Goal: Task Accomplishment & Management: Manage account settings

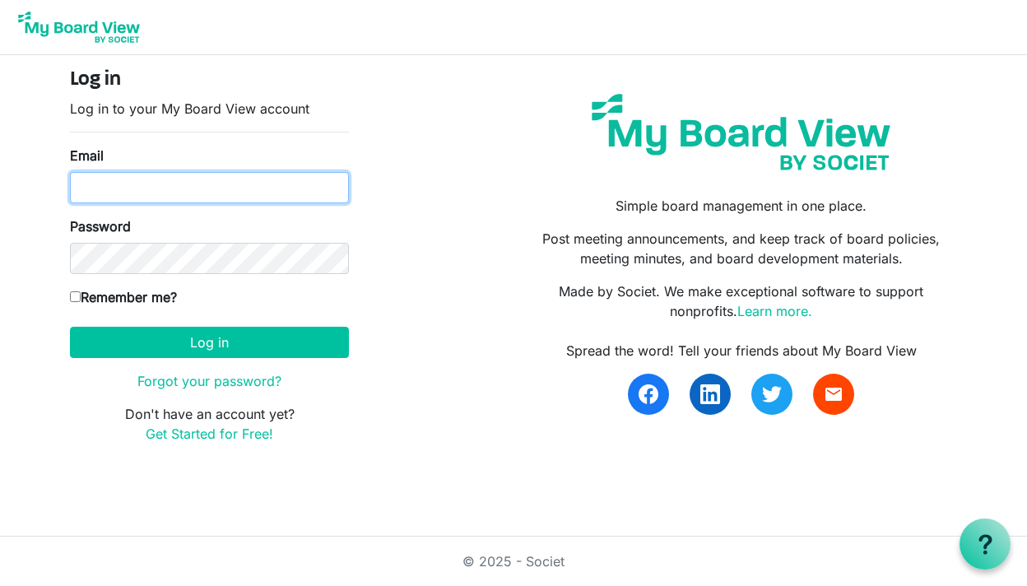
click at [193, 196] on input "Email" at bounding box center [209, 187] width 279 height 31
type input "[PERSON_NAME][EMAIL_ADDRESS][DOMAIN_NAME]"
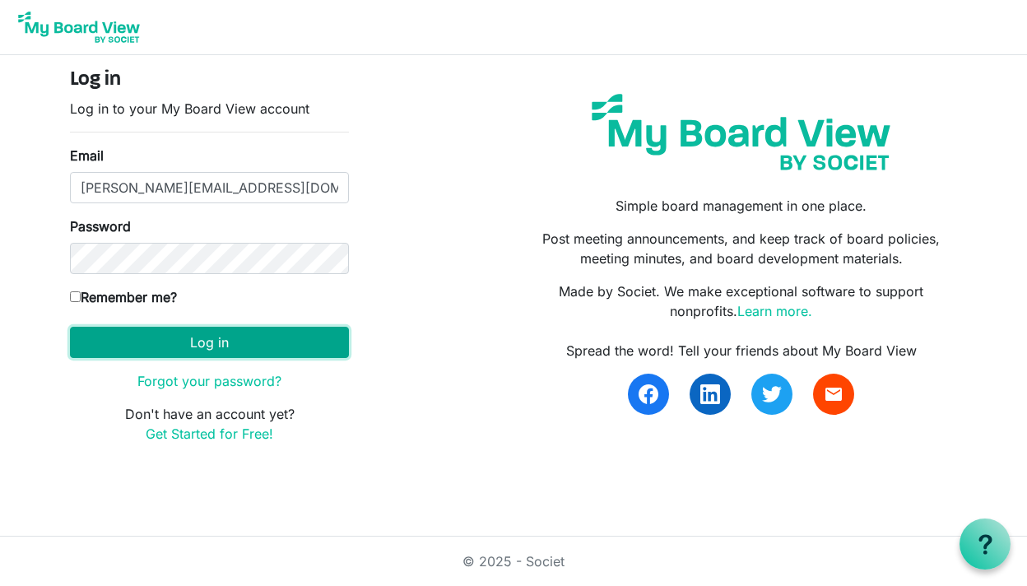
click at [187, 354] on button "Log in" at bounding box center [209, 342] width 279 height 31
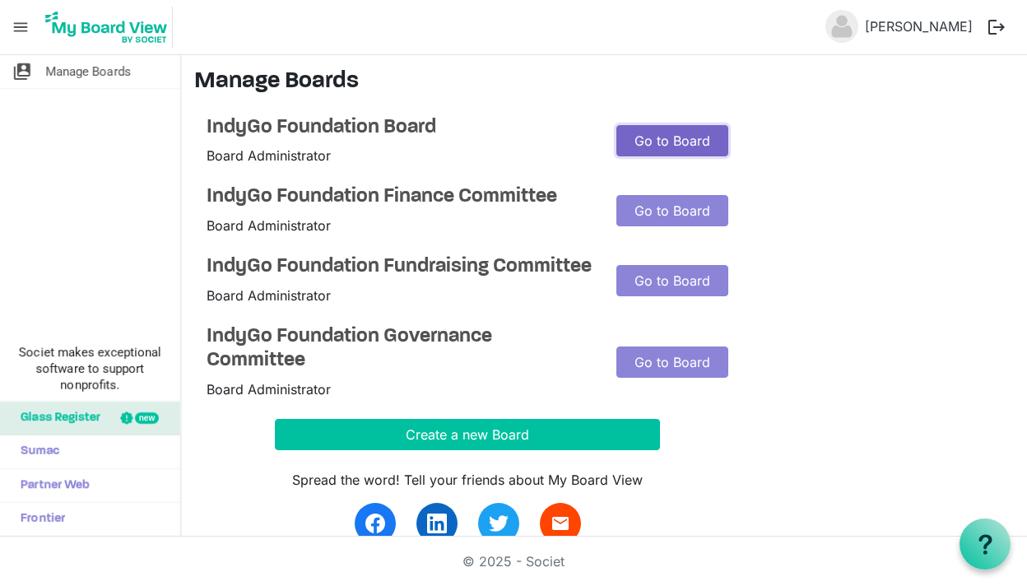
click at [647, 145] on link "Go to Board" at bounding box center [672, 140] width 112 height 31
